Goal: Task Accomplishment & Management: Use online tool/utility

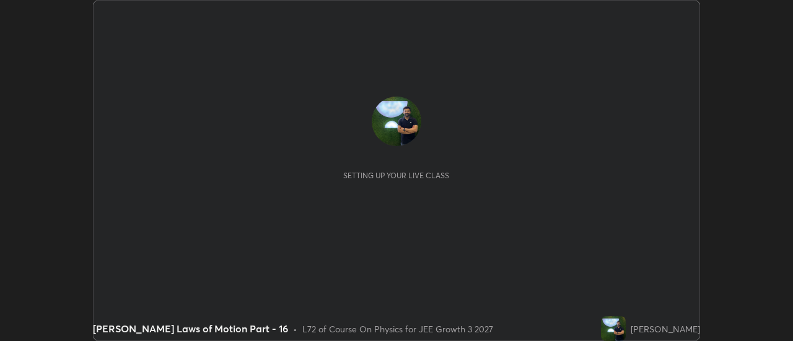
scroll to position [341, 792]
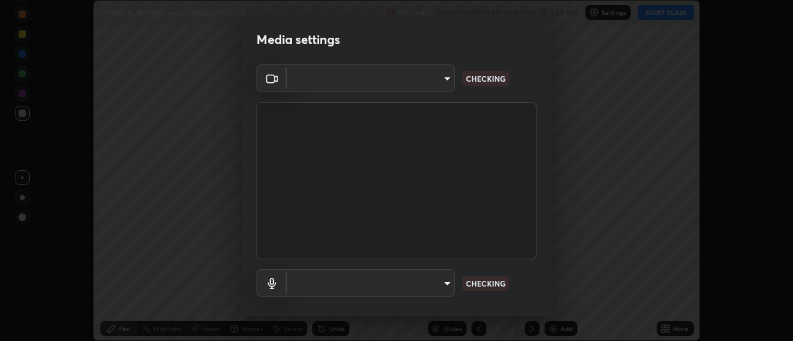
type input "e2aa400b7bb40988937289f1826270d99bb774d75893401bafd8ee5ef144e594"
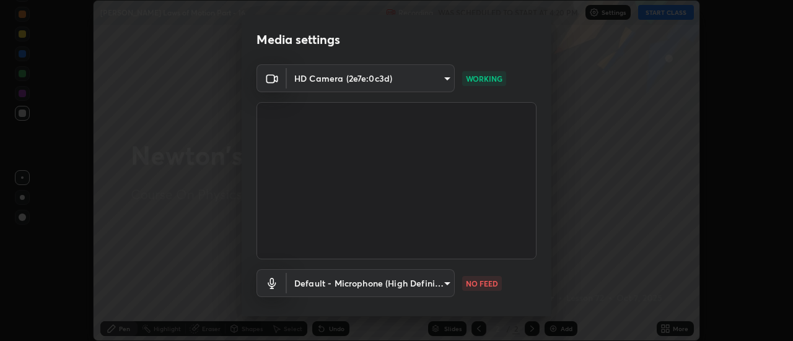
click at [382, 278] on body "Erase all [PERSON_NAME] Laws of Motion Part - 16 Recording WAS SCHEDULED TO STA…" at bounding box center [396, 170] width 793 height 341
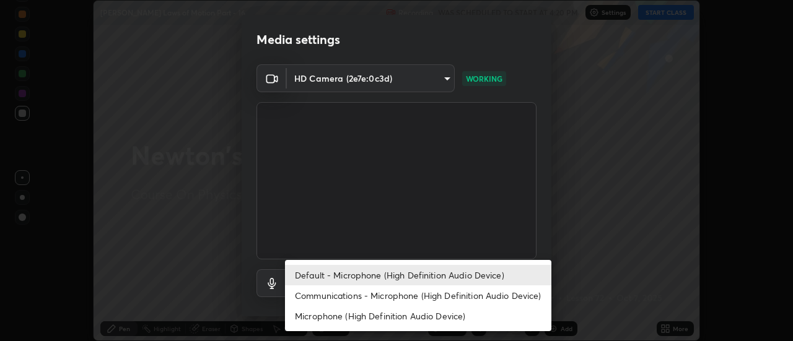
click at [358, 304] on li "Communications - Microphone (High Definition Audio Device)" at bounding box center [418, 296] width 266 height 20
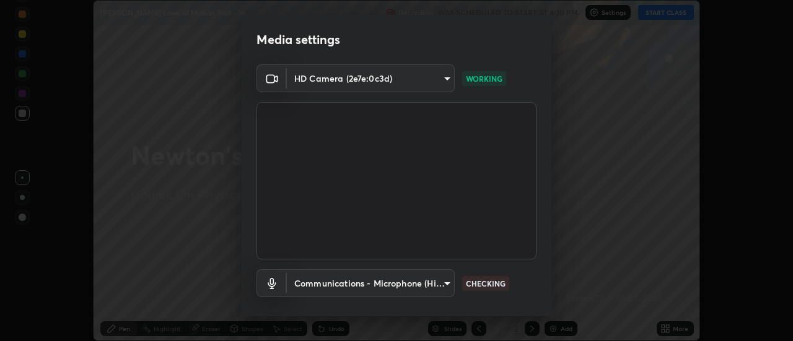
click at [359, 287] on body "Erase all [PERSON_NAME] Laws of Motion Part - 16 Recording WAS SCHEDULED TO STA…" at bounding box center [396, 170] width 793 height 341
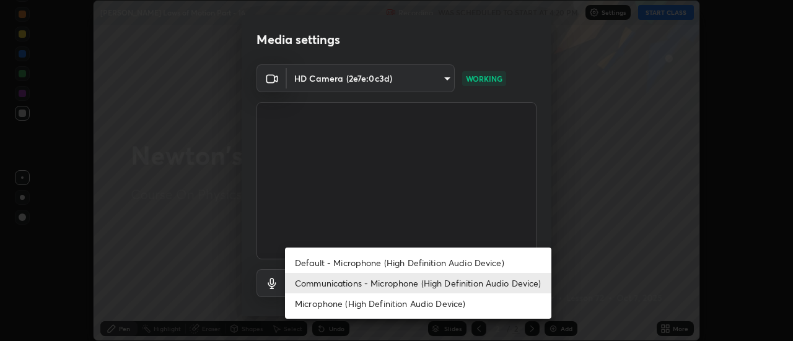
click at [354, 265] on li "Default - Microphone (High Definition Audio Device)" at bounding box center [418, 263] width 266 height 20
type input "default"
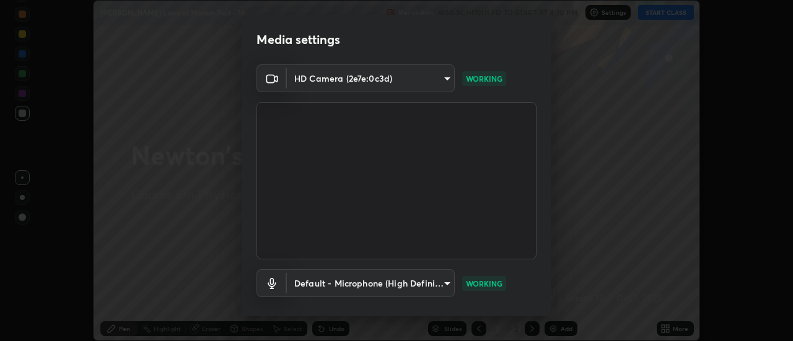
scroll to position [65, 0]
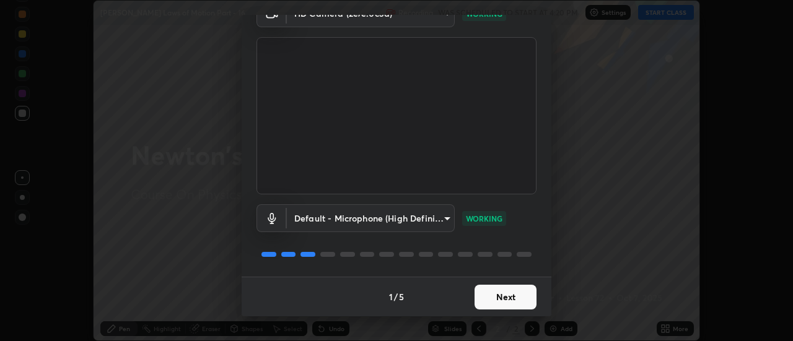
click at [488, 299] on button "Next" at bounding box center [506, 297] width 62 height 25
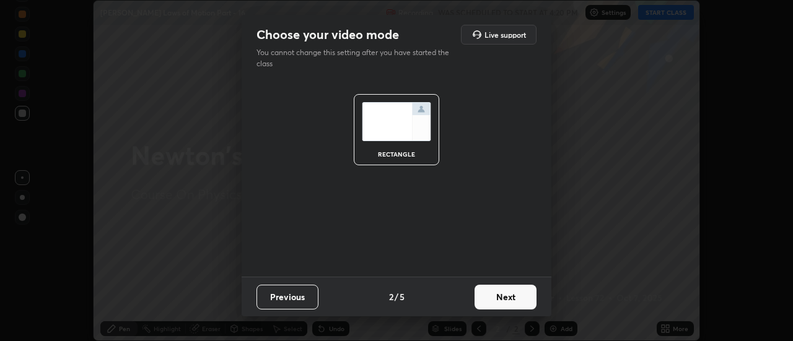
scroll to position [0, 0]
click at [493, 297] on button "Next" at bounding box center [506, 297] width 62 height 25
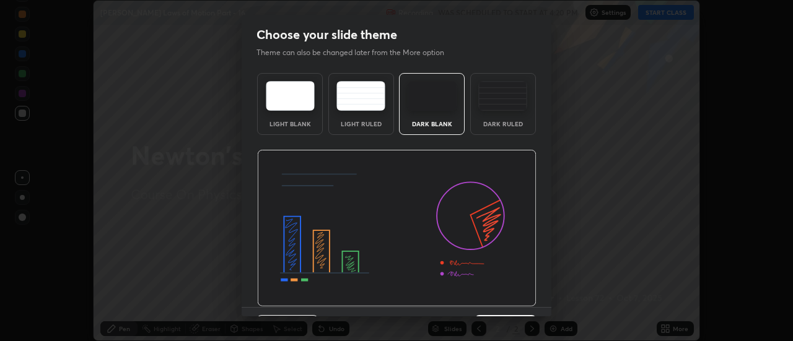
scroll to position [30, 0]
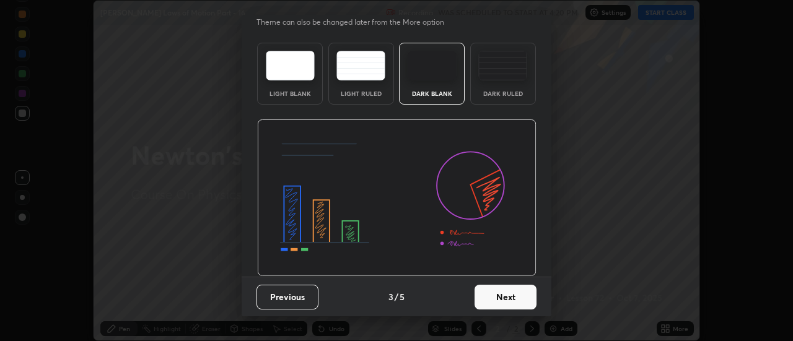
click at [493, 299] on button "Next" at bounding box center [506, 297] width 62 height 25
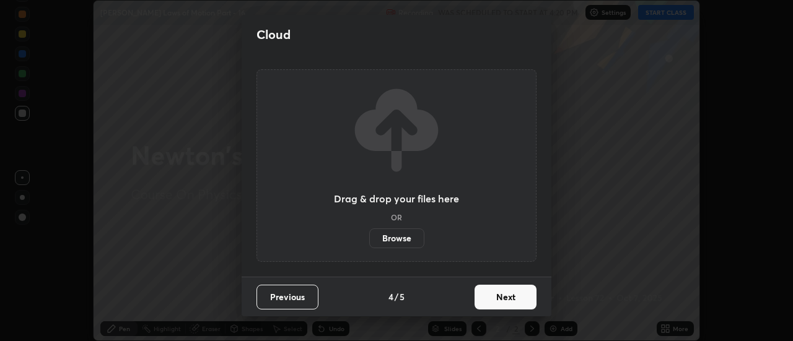
click at [499, 307] on button "Next" at bounding box center [506, 297] width 62 height 25
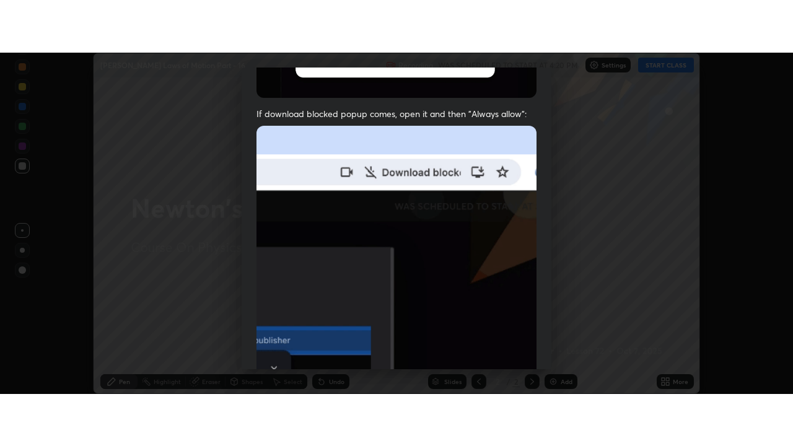
scroll to position [318, 0]
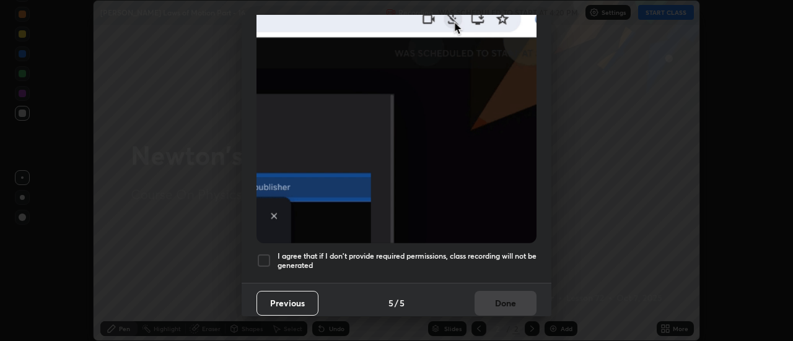
click at [403, 252] on h5 "I agree that if I don't provide required permissions, class recording will not …" at bounding box center [407, 261] width 259 height 19
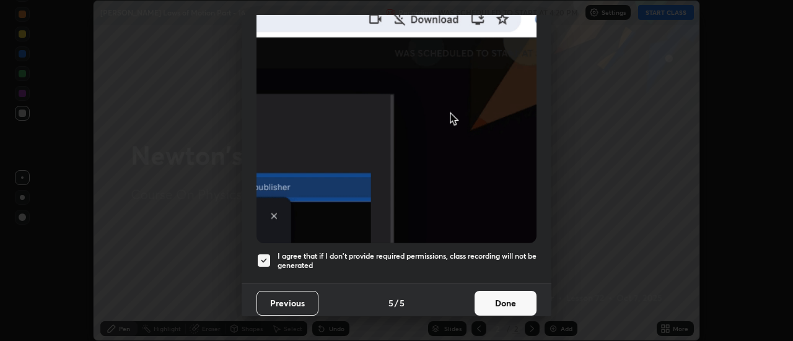
click at [489, 299] on button "Done" at bounding box center [506, 303] width 62 height 25
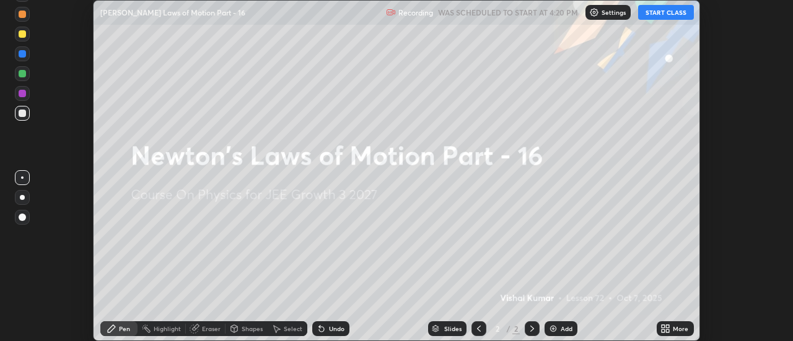
click at [674, 332] on div "More" at bounding box center [680, 329] width 15 height 6
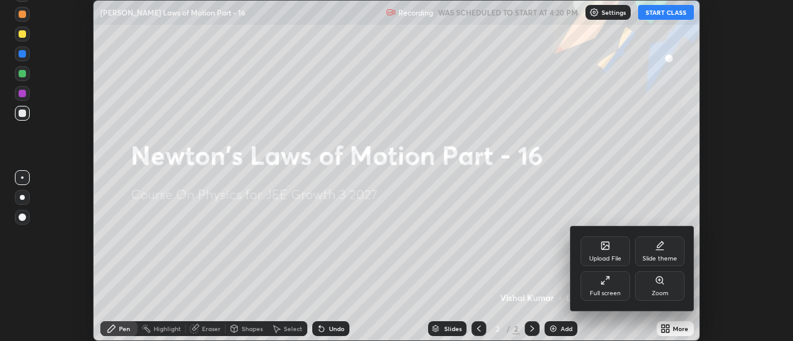
click at [605, 289] on div "Full screen" at bounding box center [606, 286] width 50 height 30
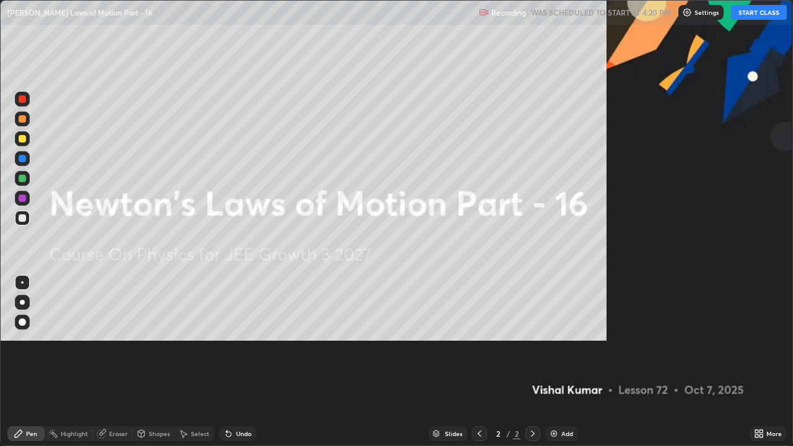
scroll to position [446, 793]
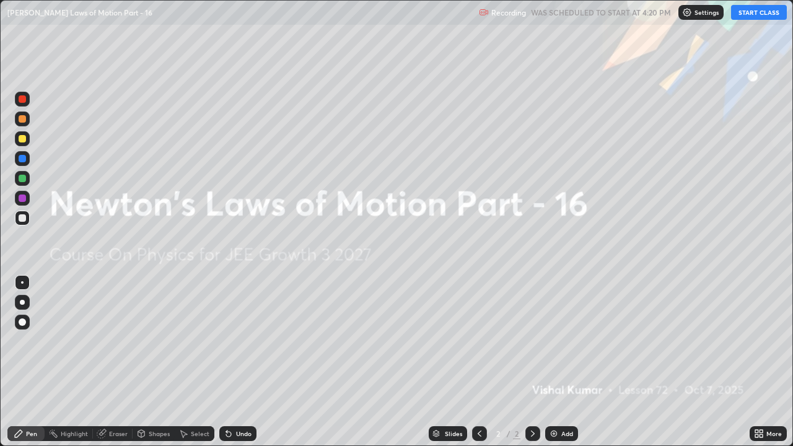
click at [768, 11] on button "START CLASS" at bounding box center [759, 12] width 56 height 15
click at [560, 341] on div "Add" at bounding box center [561, 433] width 33 height 15
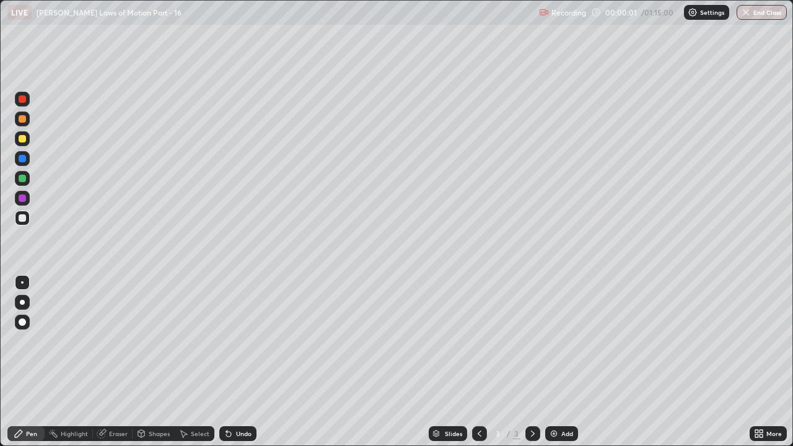
click at [22, 139] on div at bounding box center [22, 138] width 7 height 7
click at [24, 302] on div at bounding box center [22, 302] width 5 height 5
click at [238, 341] on div "Undo" at bounding box center [243, 434] width 15 height 6
click at [22, 219] on div at bounding box center [22, 217] width 7 height 7
click at [23, 201] on div at bounding box center [22, 198] width 7 height 7
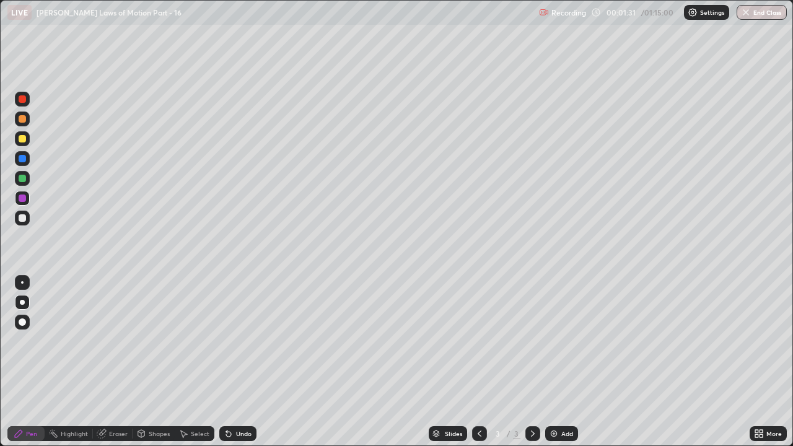
click at [22, 216] on div at bounding box center [22, 217] width 7 height 7
click at [238, 341] on div "Undo" at bounding box center [237, 433] width 37 height 15
click at [240, 341] on div "Undo" at bounding box center [243, 434] width 15 height 6
click at [566, 341] on div "Add" at bounding box center [567, 434] width 12 height 6
click at [23, 139] on div at bounding box center [22, 138] width 7 height 7
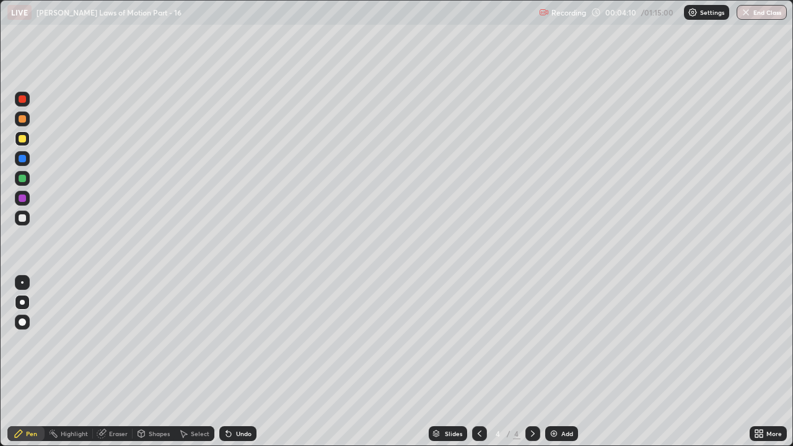
click at [21, 219] on div at bounding box center [22, 217] width 7 height 7
click at [20, 137] on div at bounding box center [22, 138] width 7 height 7
click at [250, 341] on div "Undo" at bounding box center [237, 433] width 37 height 15
click at [244, 341] on div "Undo" at bounding box center [243, 434] width 15 height 6
click at [239, 341] on div "Undo" at bounding box center [243, 434] width 15 height 6
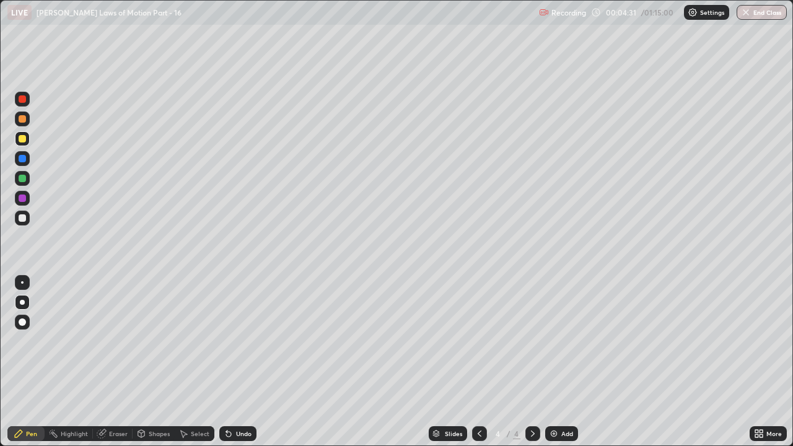
click at [234, 341] on div "Undo" at bounding box center [237, 433] width 37 height 15
click at [236, 341] on div "Undo" at bounding box center [243, 434] width 15 height 6
click at [24, 201] on div at bounding box center [22, 198] width 7 height 7
click at [23, 218] on div at bounding box center [22, 217] width 7 height 7
click at [239, 341] on div "Undo" at bounding box center [243, 434] width 15 height 6
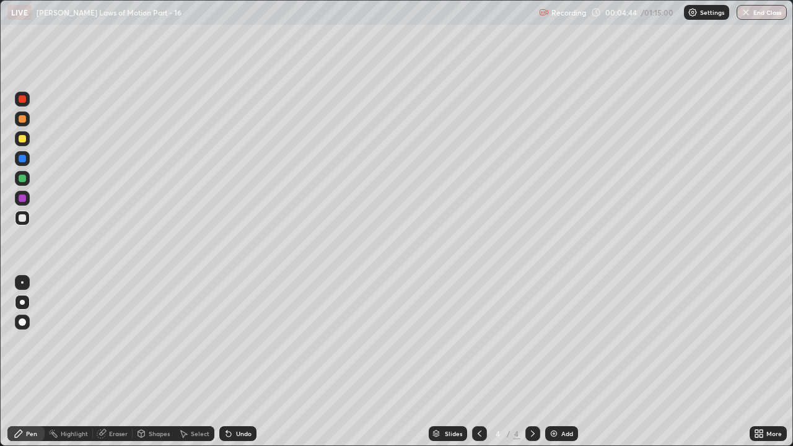
click at [239, 341] on div "Undo" at bounding box center [243, 434] width 15 height 6
click at [240, 341] on div "Undo" at bounding box center [243, 434] width 15 height 6
click at [23, 195] on div at bounding box center [22, 198] width 7 height 7
click at [22, 215] on div at bounding box center [22, 217] width 7 height 7
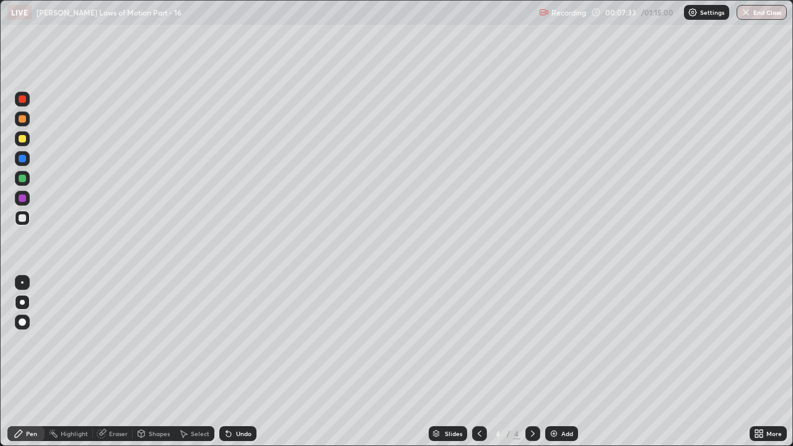
click at [478, 341] on icon at bounding box center [480, 434] width 10 height 10
click at [533, 341] on icon at bounding box center [533, 434] width 10 height 10
click at [571, 341] on div "Add" at bounding box center [567, 434] width 12 height 6
click at [29, 141] on div at bounding box center [22, 138] width 15 height 15
click at [565, 341] on div "Add" at bounding box center [561, 433] width 33 height 15
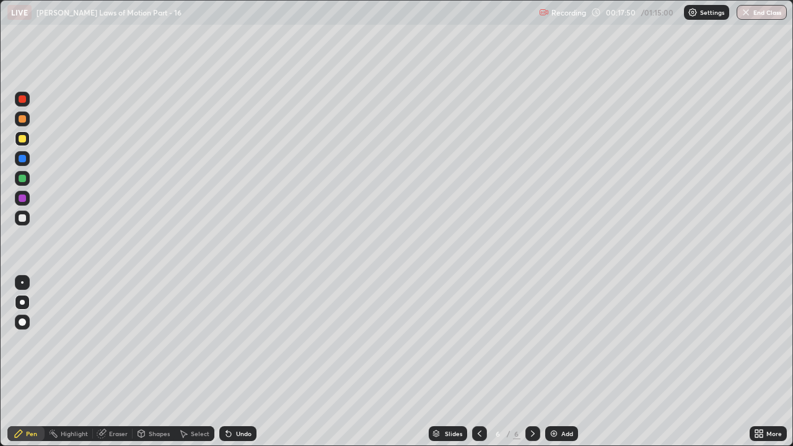
click at [107, 341] on div "Eraser" at bounding box center [113, 433] width 40 height 15
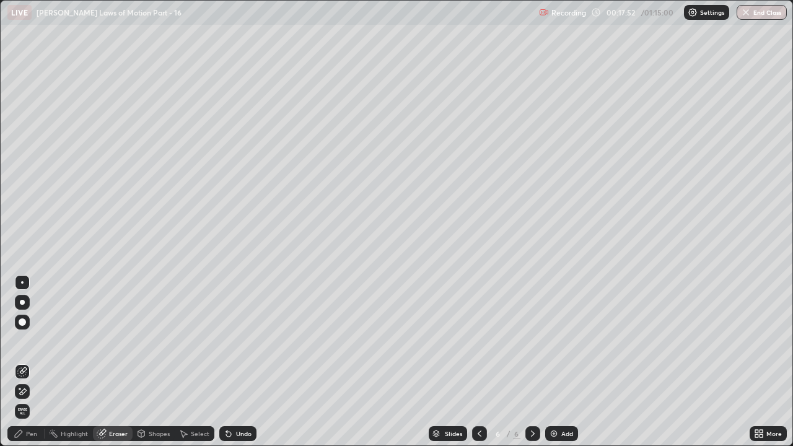
click at [25, 341] on div "Pen" at bounding box center [25, 433] width 37 height 15
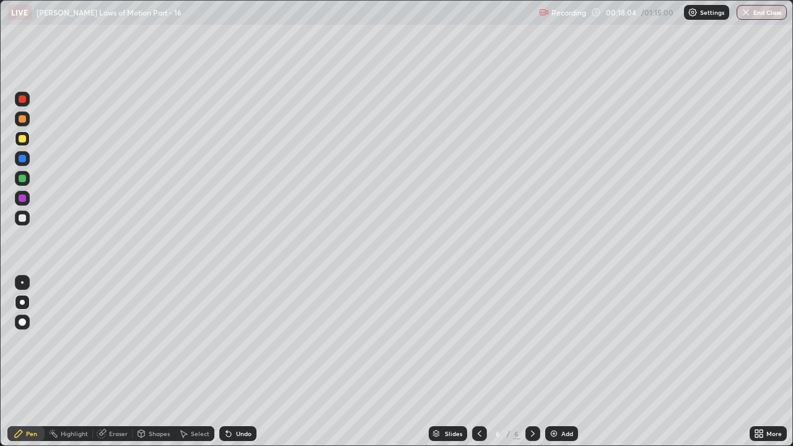
click at [478, 341] on icon at bounding box center [480, 434] width 10 height 10
click at [22, 213] on div at bounding box center [22, 218] width 15 height 15
click at [232, 341] on div "Undo" at bounding box center [237, 433] width 37 height 15
click at [239, 341] on div "Undo" at bounding box center [237, 433] width 37 height 15
click at [531, 341] on icon at bounding box center [533, 434] width 4 height 6
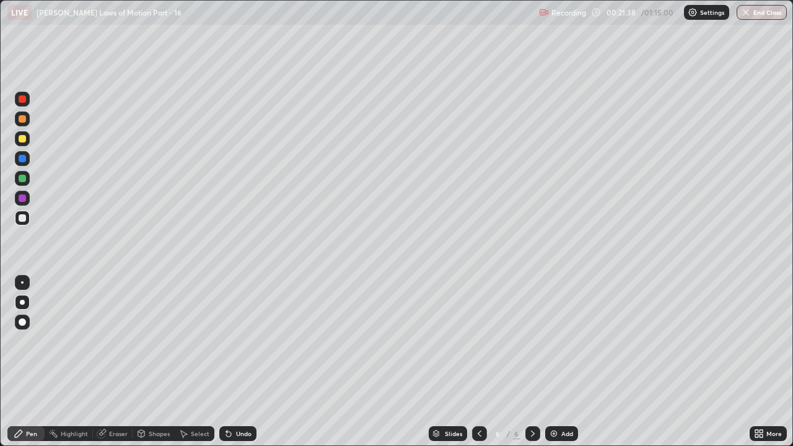
click at [29, 219] on div at bounding box center [22, 218] width 15 height 15
click at [558, 341] on div "Add" at bounding box center [561, 433] width 33 height 15
click at [22, 136] on div at bounding box center [22, 138] width 7 height 7
click at [107, 341] on div "Eraser" at bounding box center [113, 433] width 40 height 15
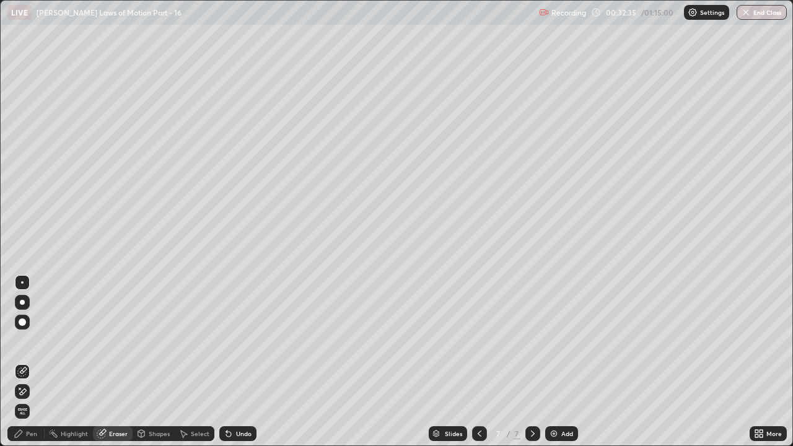
click at [30, 341] on div "Pen" at bounding box center [31, 434] width 11 height 6
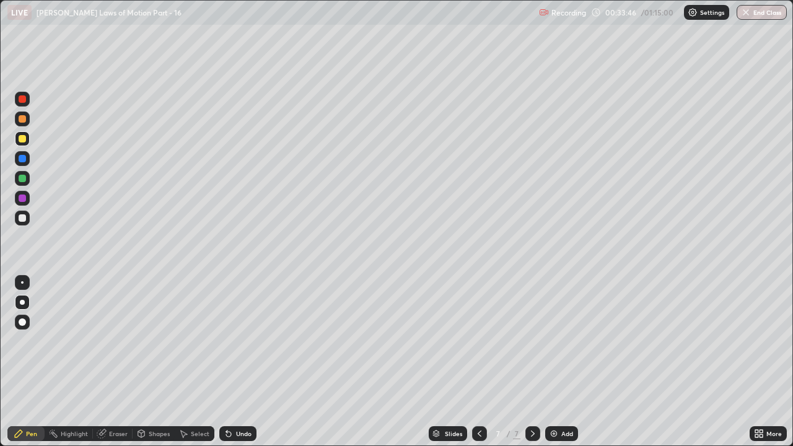
click at [568, 341] on div "Add" at bounding box center [567, 434] width 12 height 6
click at [22, 219] on div at bounding box center [22, 217] width 7 height 7
click at [22, 183] on div at bounding box center [22, 178] width 15 height 15
click at [22, 197] on div at bounding box center [22, 198] width 7 height 7
click at [237, 341] on div "Undo" at bounding box center [243, 434] width 15 height 6
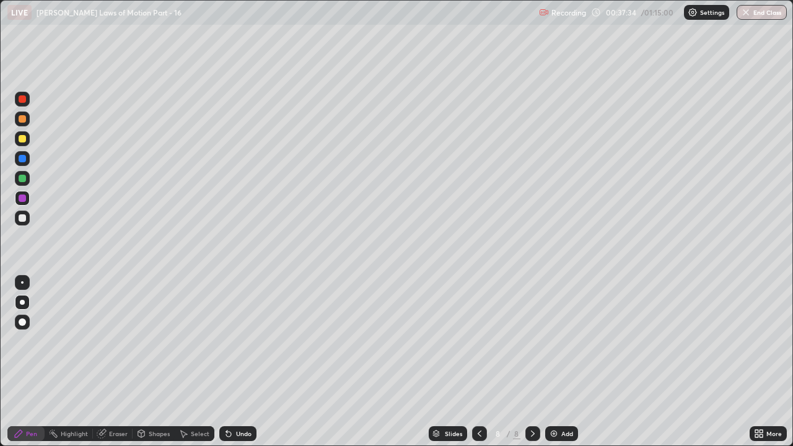
click at [29, 118] on div at bounding box center [22, 119] width 15 height 15
click at [557, 341] on img at bounding box center [554, 434] width 10 height 10
click at [19, 139] on div at bounding box center [22, 138] width 7 height 7
click at [239, 341] on div "Undo" at bounding box center [243, 434] width 15 height 6
click at [105, 341] on icon at bounding box center [102, 432] width 7 height 6
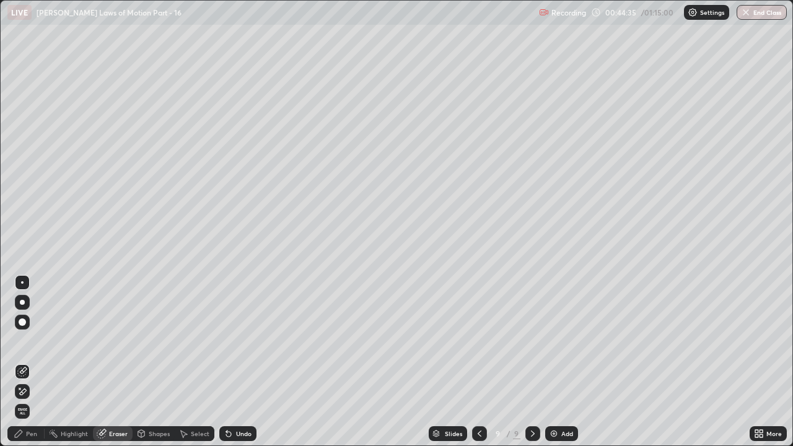
click at [17, 341] on icon at bounding box center [19, 434] width 10 height 10
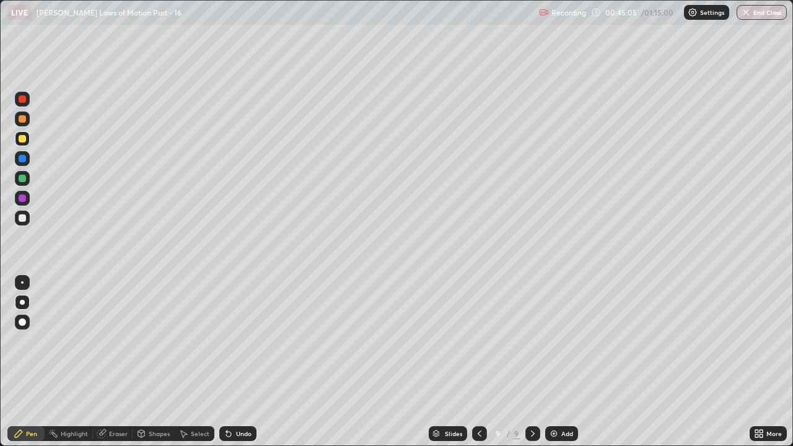
click at [239, 341] on div "Undo" at bounding box center [243, 434] width 15 height 6
click at [29, 219] on div at bounding box center [22, 218] width 15 height 15
click at [239, 341] on div "Undo" at bounding box center [243, 434] width 15 height 6
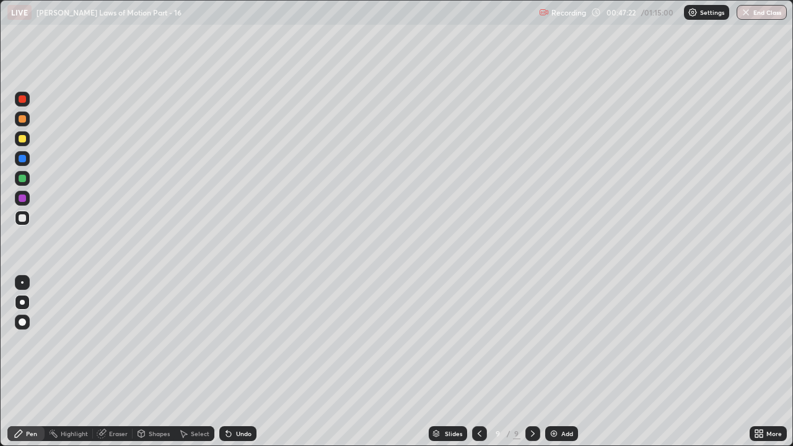
click at [240, 341] on div "Undo" at bounding box center [243, 434] width 15 height 6
click at [239, 341] on div "Undo" at bounding box center [243, 434] width 15 height 6
click at [247, 341] on div "Undo" at bounding box center [243, 434] width 15 height 6
click at [24, 177] on div at bounding box center [22, 178] width 7 height 7
click at [107, 341] on div "Eraser" at bounding box center [113, 433] width 40 height 15
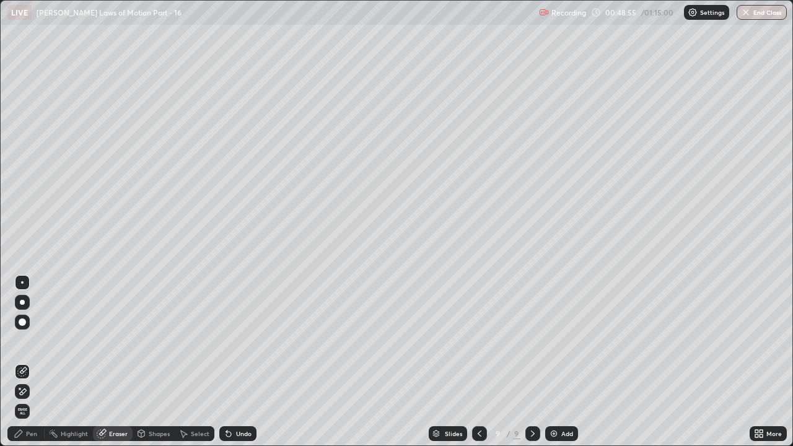
click at [29, 341] on div "Pen" at bounding box center [25, 433] width 37 height 15
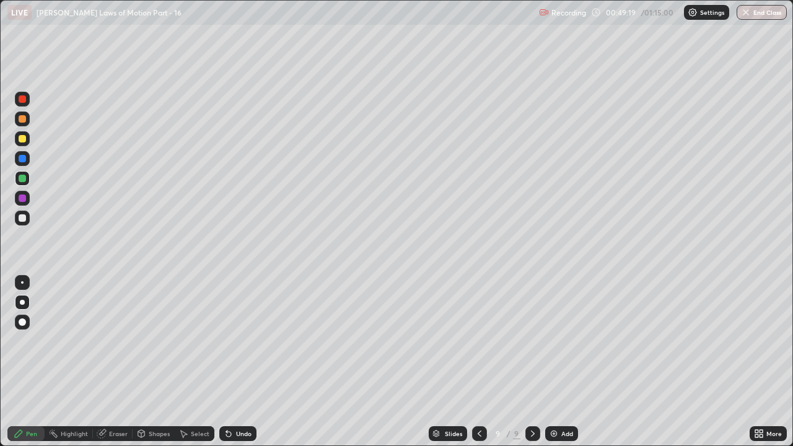
click at [111, 341] on div "Eraser" at bounding box center [118, 434] width 19 height 6
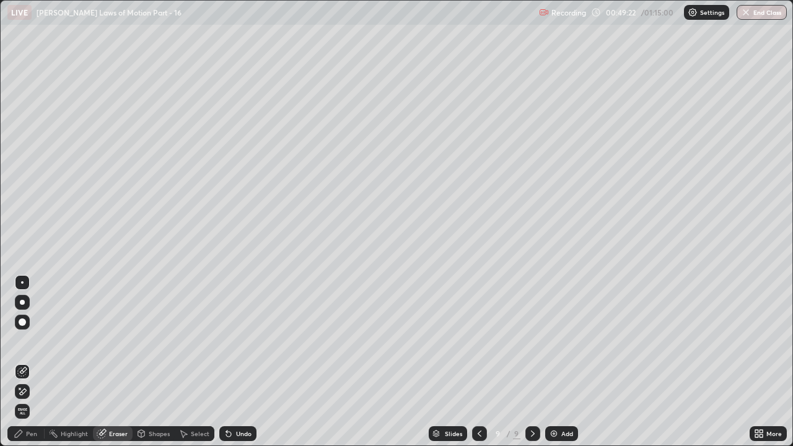
click at [19, 341] on icon at bounding box center [19, 434] width 10 height 10
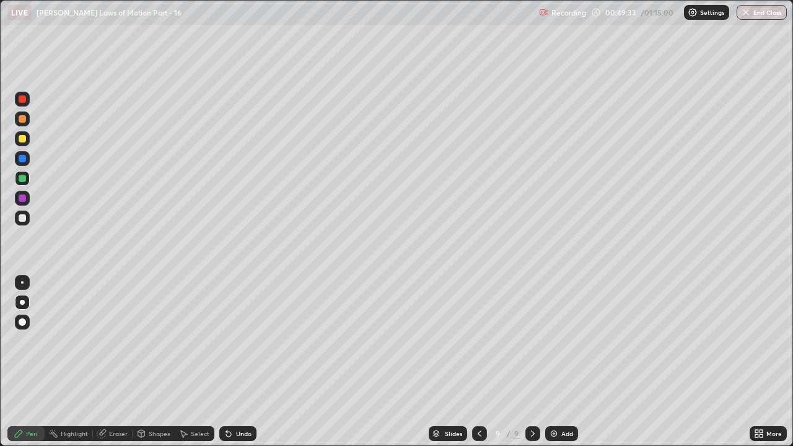
click at [236, 341] on div "Undo" at bounding box center [243, 434] width 15 height 6
click at [235, 341] on div "Undo" at bounding box center [237, 433] width 37 height 15
click at [238, 341] on div "Undo" at bounding box center [237, 433] width 37 height 15
click at [558, 341] on div "Add" at bounding box center [561, 433] width 33 height 15
click at [27, 140] on div at bounding box center [22, 138] width 15 height 15
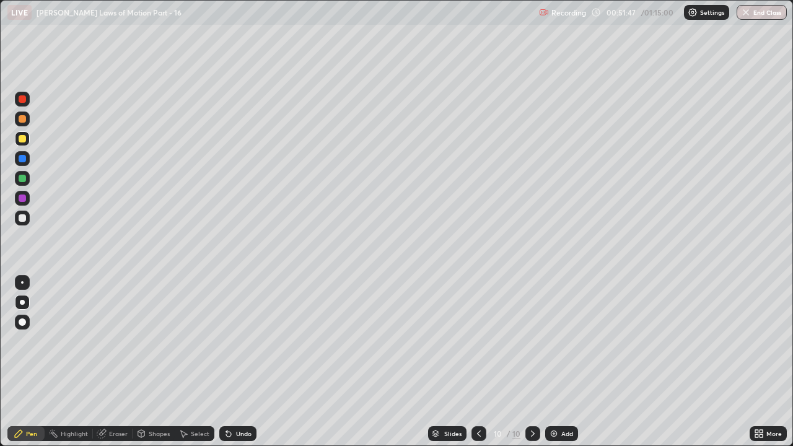
click at [238, 341] on div "Undo" at bounding box center [243, 434] width 15 height 6
click at [752, 14] on button "End Class" at bounding box center [762, 12] width 50 height 15
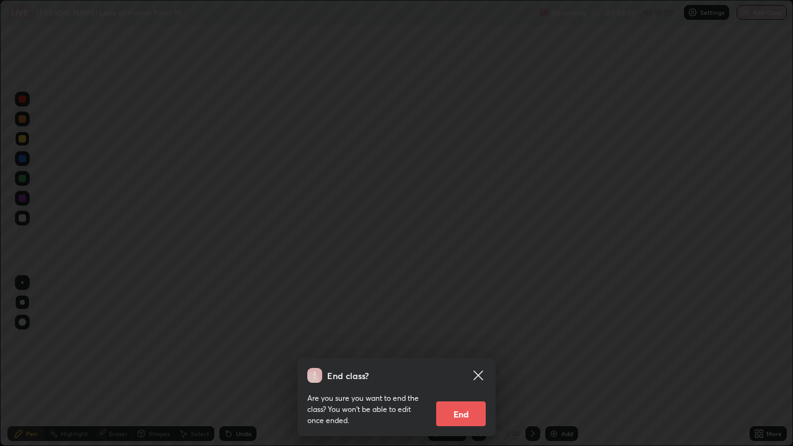
click at [472, 341] on button "End" at bounding box center [461, 413] width 50 height 25
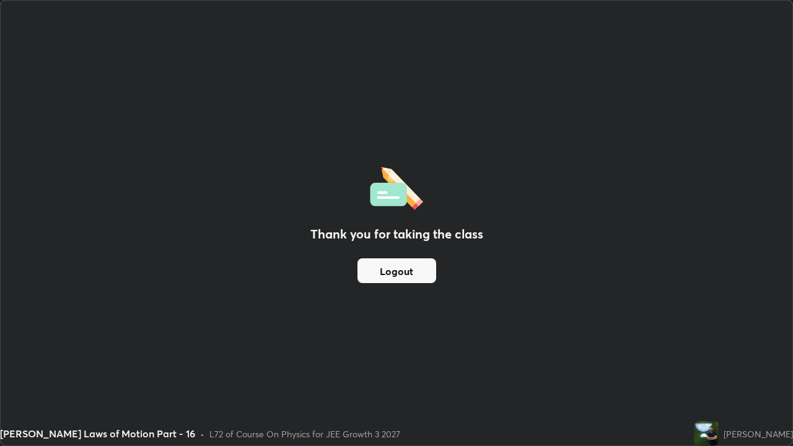
click at [415, 265] on button "Logout" at bounding box center [397, 270] width 79 height 25
